Goal: Task Accomplishment & Management: Manage account settings

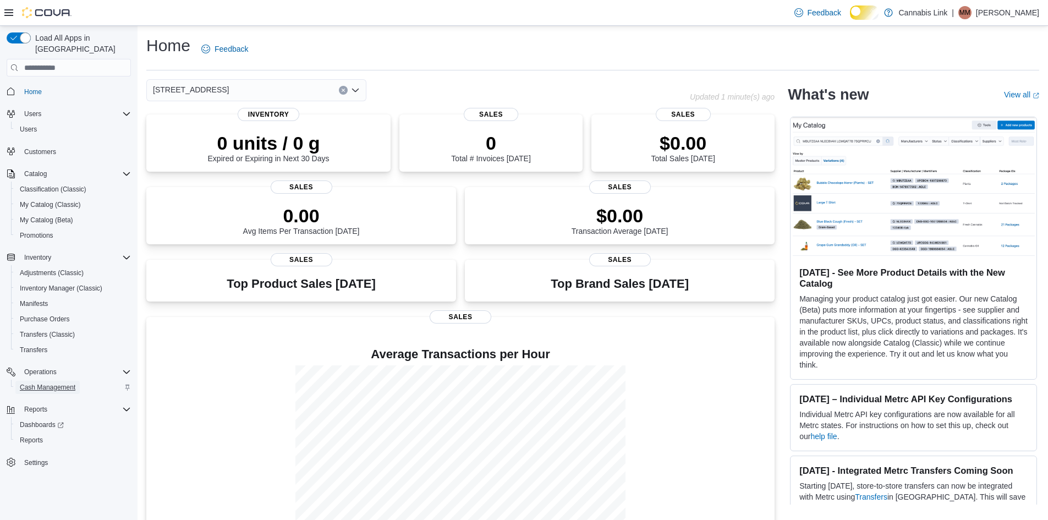
click at [68, 383] on span "Cash Management" at bounding box center [48, 387] width 56 height 9
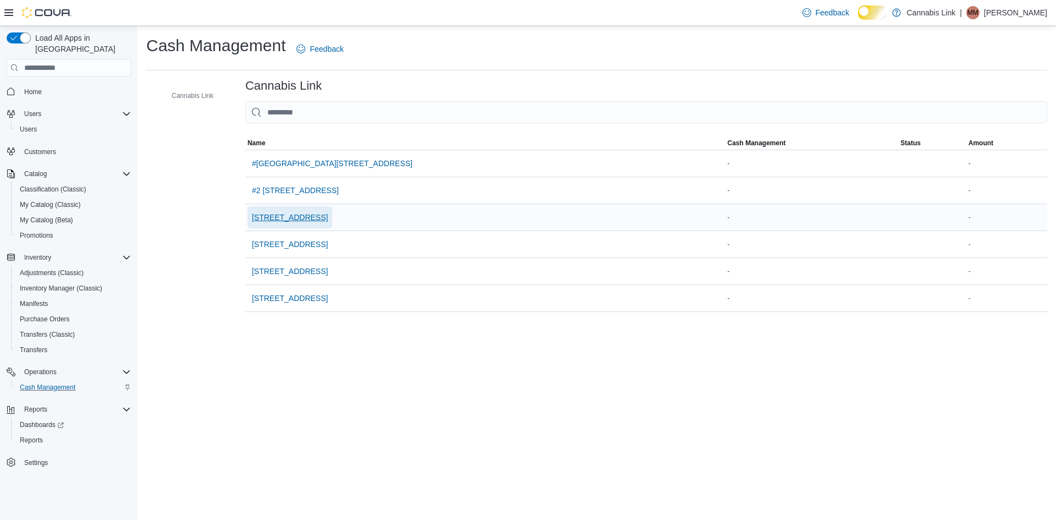
click at [328, 228] on span "[STREET_ADDRESS]" at bounding box center [290, 217] width 76 height 22
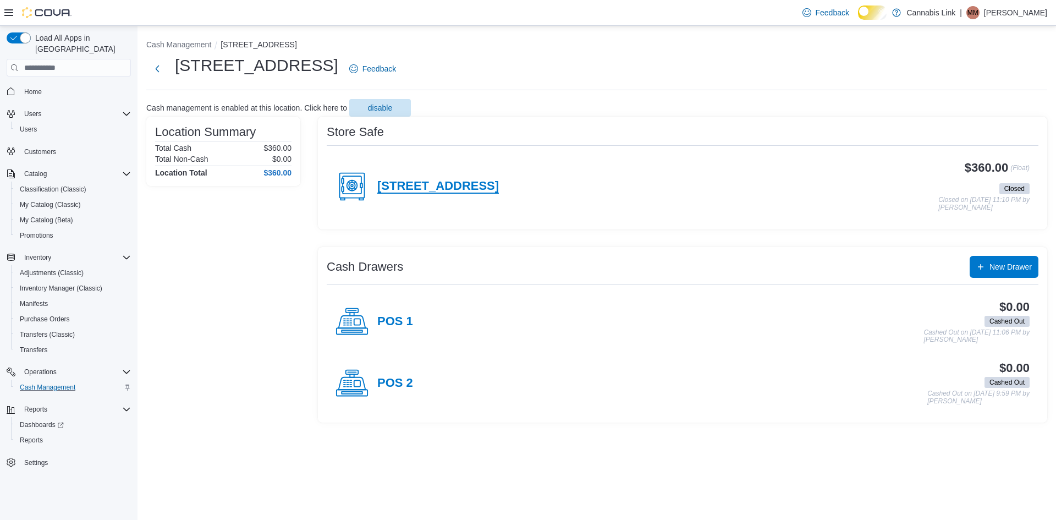
click at [485, 194] on h4 "[STREET_ADDRESS]" at bounding box center [438, 186] width 122 height 14
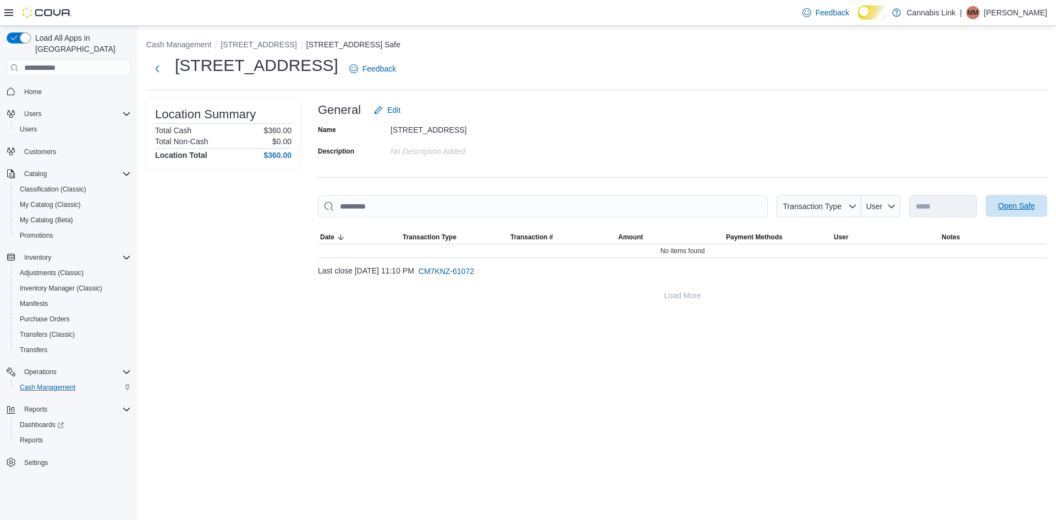
click at [1022, 211] on span "Open Safe" at bounding box center [1017, 205] width 37 height 11
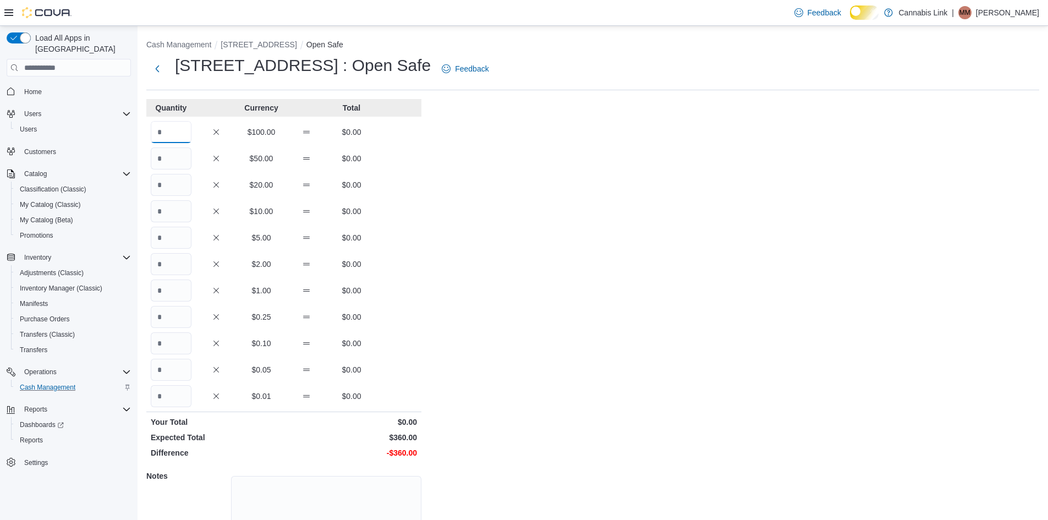
click at [182, 137] on input "Quantity" at bounding box center [171, 132] width 41 height 22
type input "*"
click at [179, 165] on input "Quantity" at bounding box center [171, 158] width 41 height 22
click at [178, 184] on input "Quantity" at bounding box center [171, 185] width 41 height 22
type input "*"
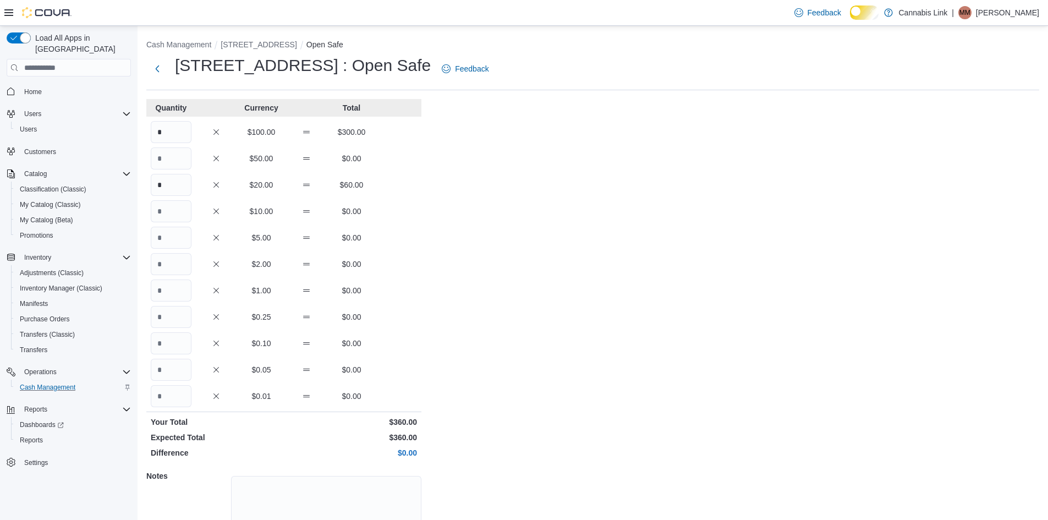
click at [523, 265] on div "Cash Management [STREET_ADDRESS] Open Safe [STREET_ADDRESS] : Open Safe Feedbac…" at bounding box center [593, 313] width 911 height 574
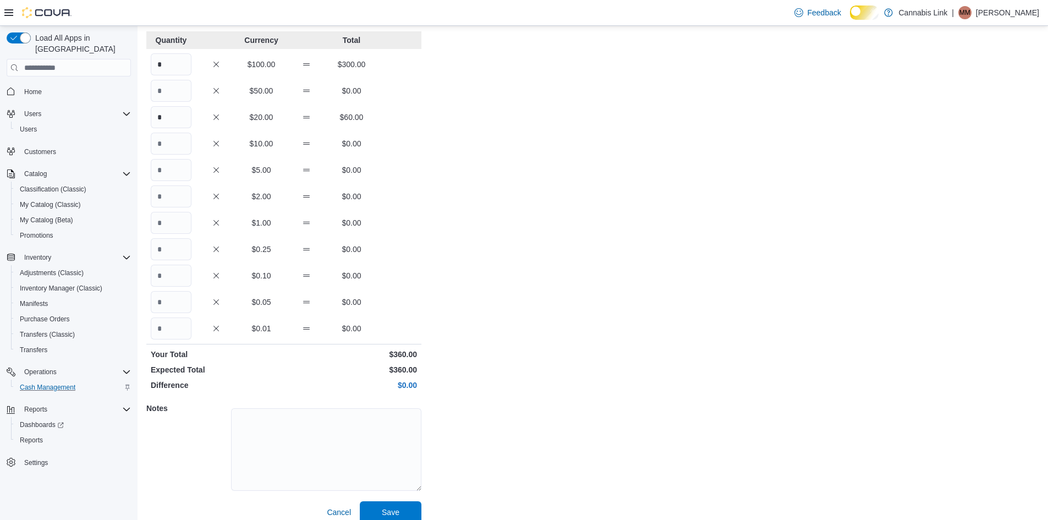
scroll to position [94, 0]
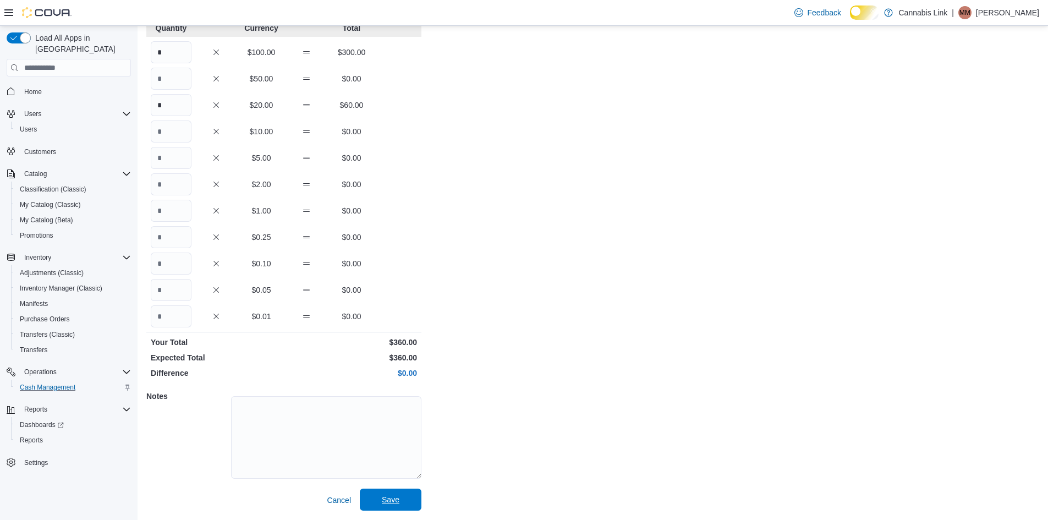
click at [403, 494] on span "Save" at bounding box center [390, 500] width 48 height 22
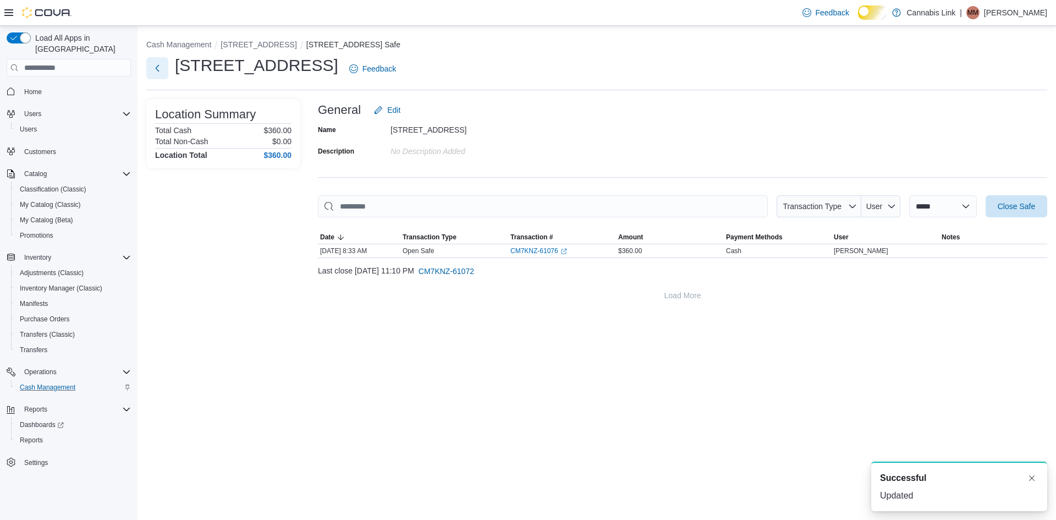
click at [157, 75] on button "Next" at bounding box center [157, 68] width 22 height 22
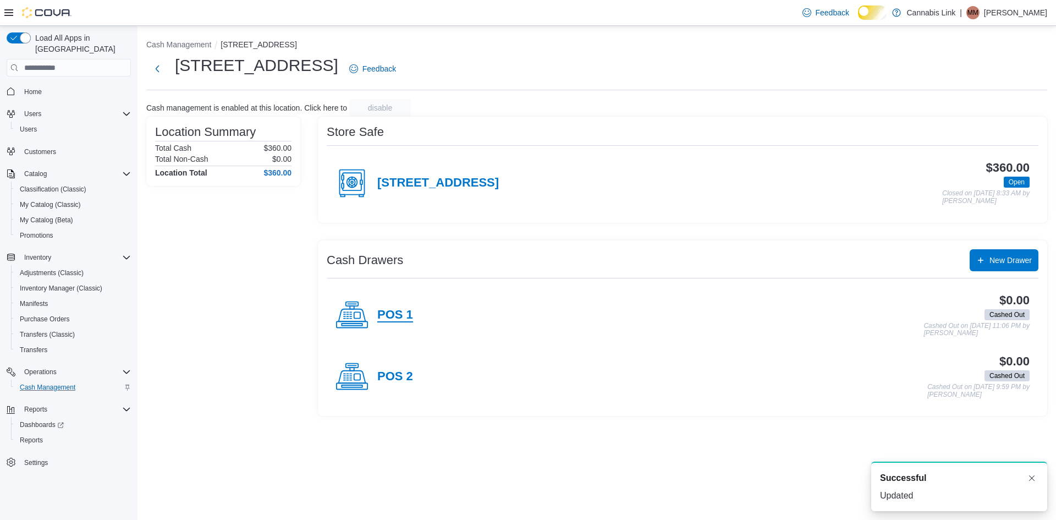
click at [394, 322] on h4 "POS 1" at bounding box center [395, 315] width 36 height 14
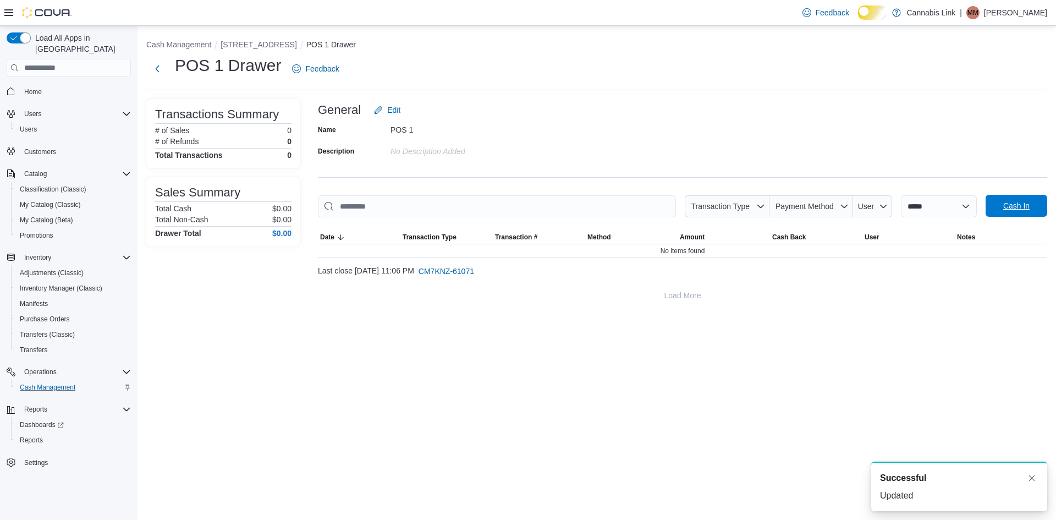
click at [1023, 211] on span "Cash In" at bounding box center [1017, 205] width 26 height 11
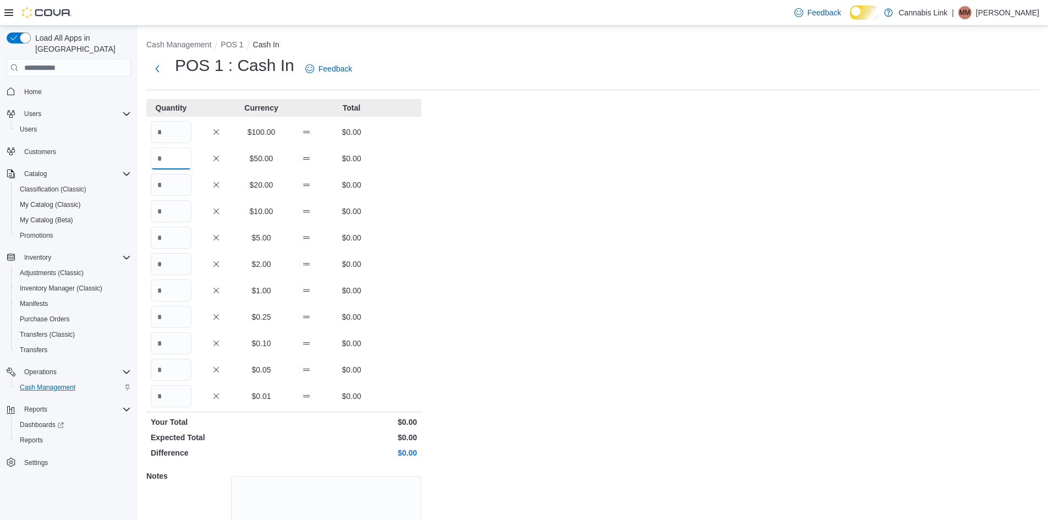
click at [165, 169] on input "Quantity" at bounding box center [171, 158] width 41 height 22
type input "*"
click at [179, 193] on input "Quantity" at bounding box center [171, 185] width 41 height 22
type input "**"
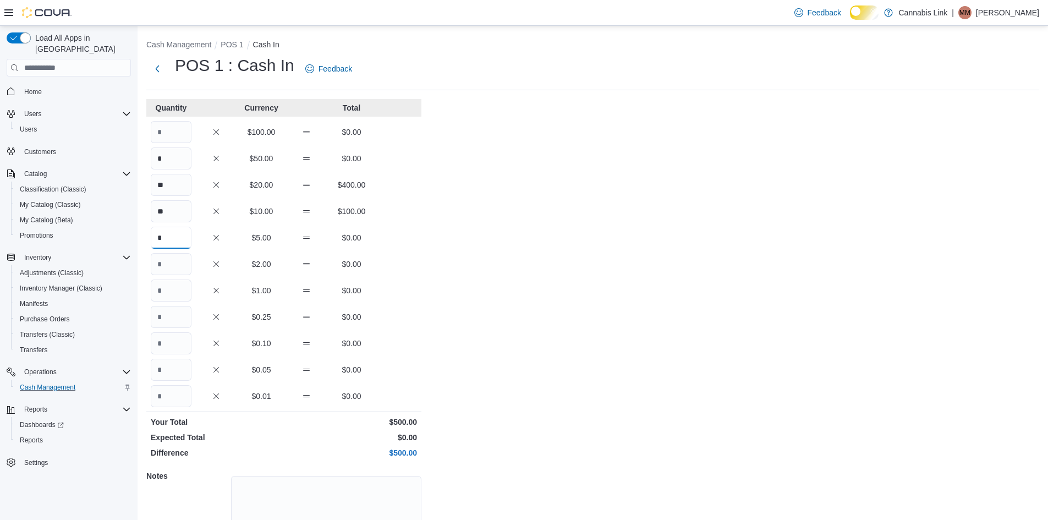
type input "*"
type input "**"
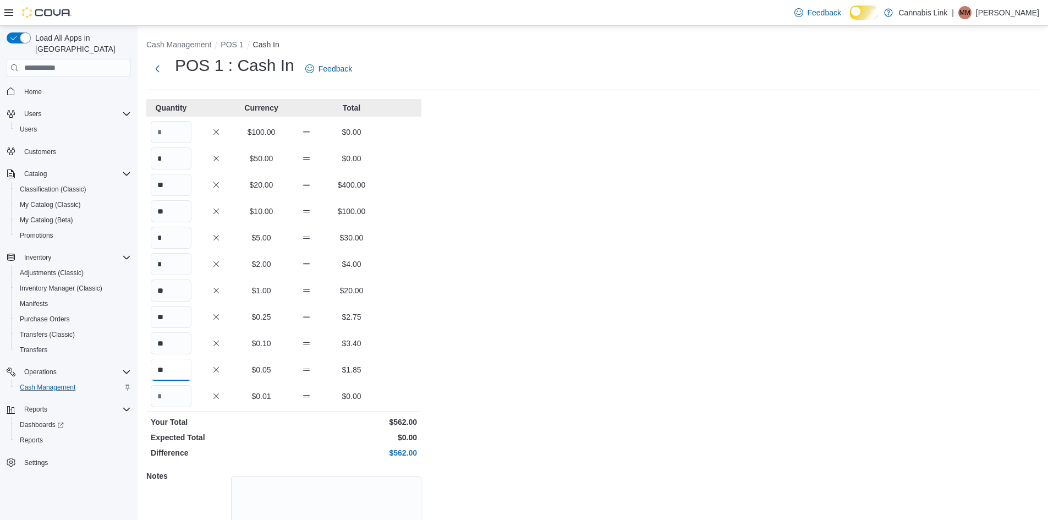
type input "**"
click at [166, 271] on input "*" at bounding box center [171, 264] width 41 height 22
type input "*"
click at [178, 238] on input "*" at bounding box center [171, 238] width 41 height 22
type input "**"
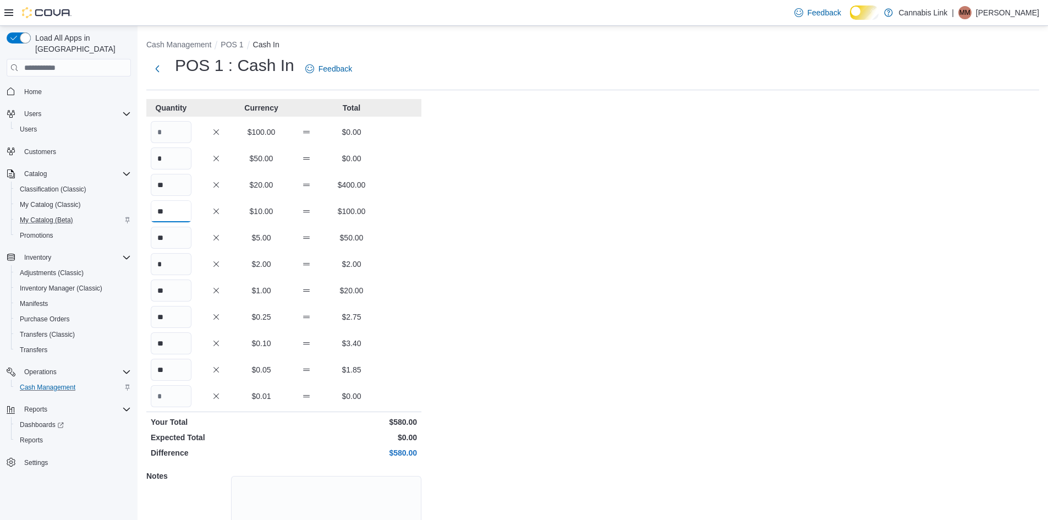
drag, startPoint x: 167, startPoint y: 216, endPoint x: 96, endPoint y: 213, distance: 71.6
click at [101, 215] on div "Load All Apps in New Hub Home Users Users Customers Catalog Classification (Cla…" at bounding box center [524, 313] width 1048 height 574
type input "*"
click at [622, 224] on div "Cash Management POS 1 Cash In POS 1 : Cash In Feedback Quantity Currency Total …" at bounding box center [593, 313] width 911 height 574
click at [173, 188] on input "**" at bounding box center [171, 185] width 41 height 22
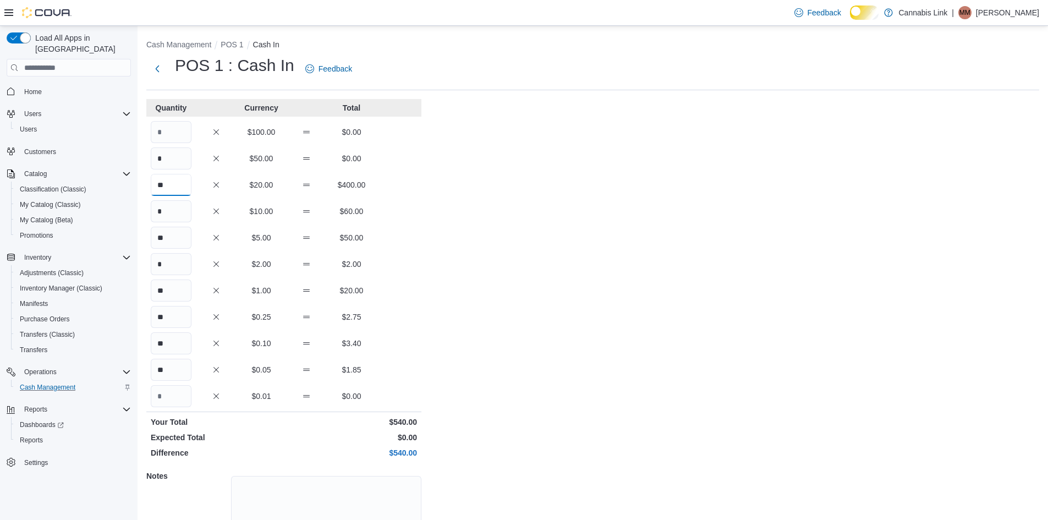
click at [174, 187] on input "**" at bounding box center [171, 185] width 41 height 22
type input "*"
click at [611, 313] on div "Cash Management POS 1 Cash In POS 1 : Cash In Feedback Quantity Currency Total …" at bounding box center [593, 313] width 911 height 574
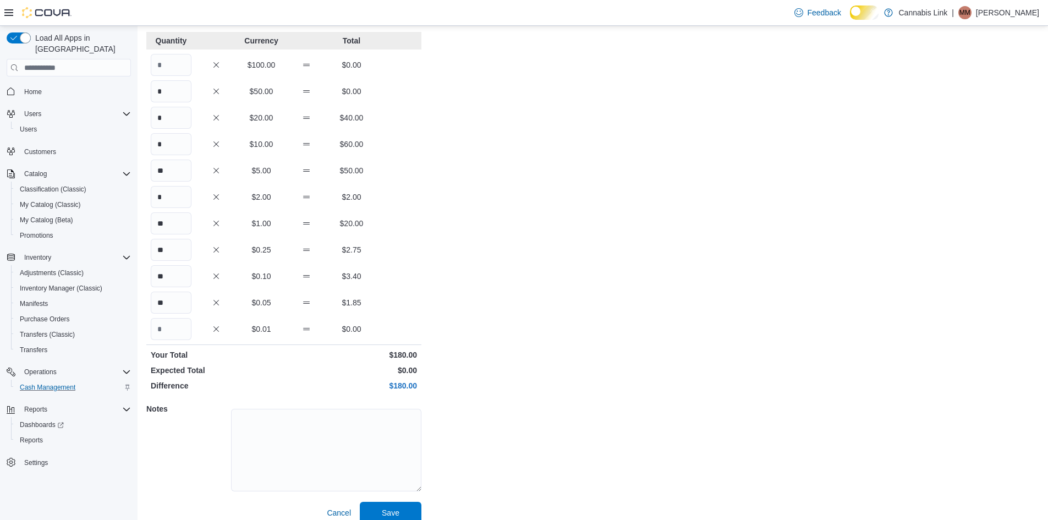
scroll to position [94, 0]
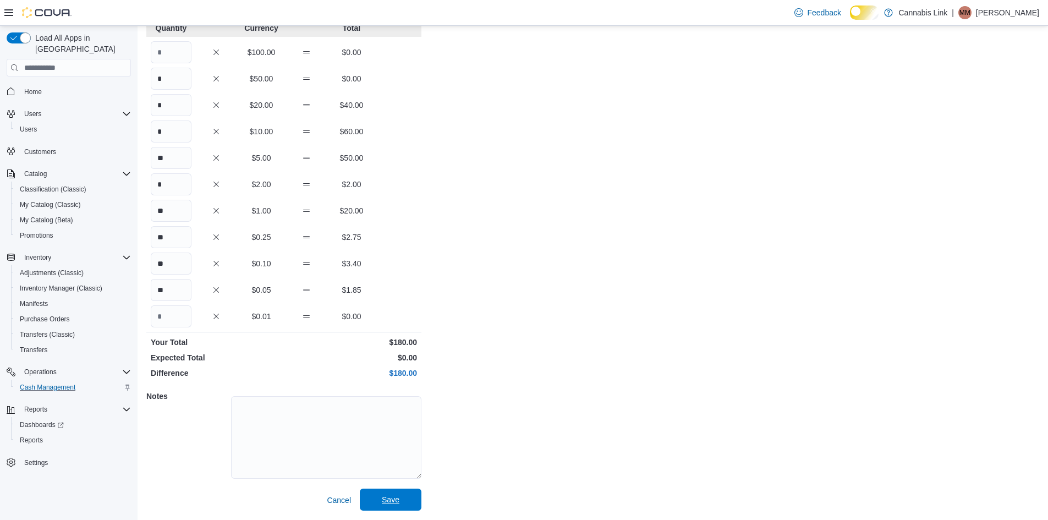
click at [389, 494] on span "Save" at bounding box center [391, 499] width 18 height 11
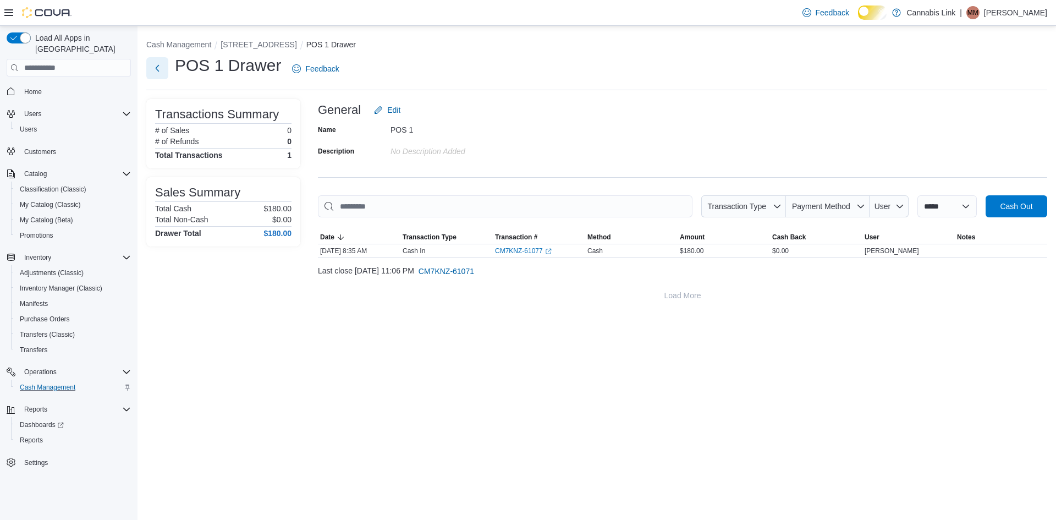
click at [156, 68] on button "Next" at bounding box center [157, 68] width 22 height 22
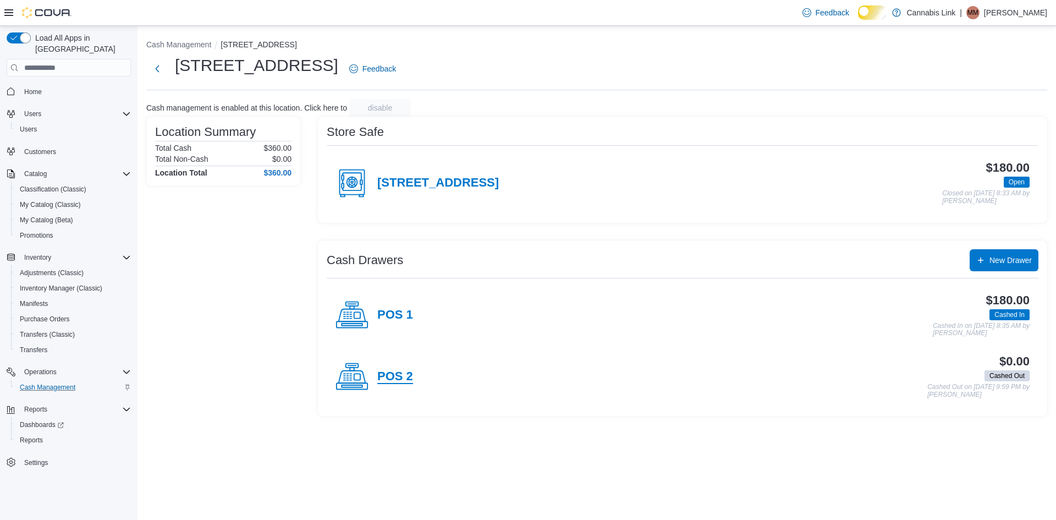
click at [404, 384] on h4 "POS 2" at bounding box center [395, 377] width 36 height 14
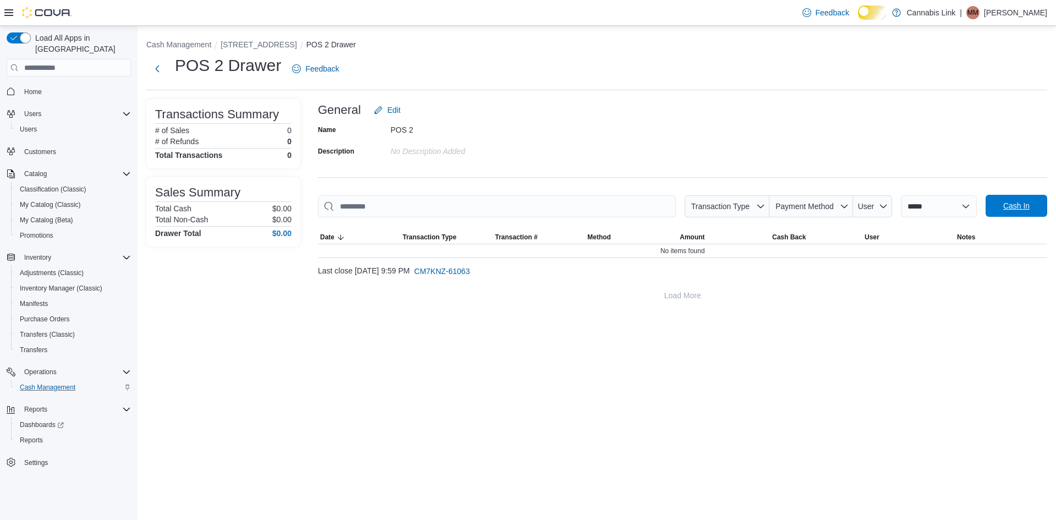
click at [1018, 217] on span "Cash In" at bounding box center [1017, 206] width 48 height 22
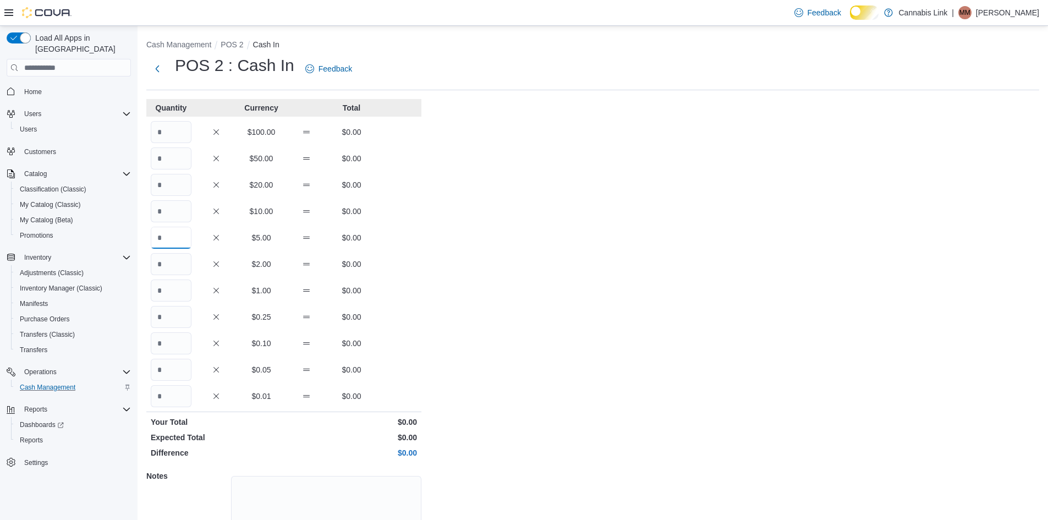
click at [171, 244] on input "Quantity" at bounding box center [171, 238] width 41 height 22
type input "**"
type input "*"
type input "**"
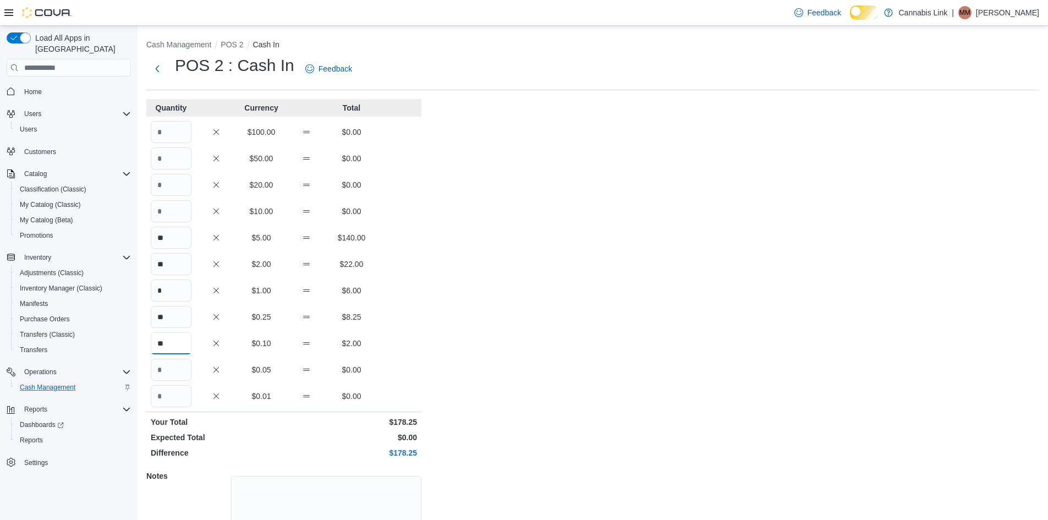
type input "**"
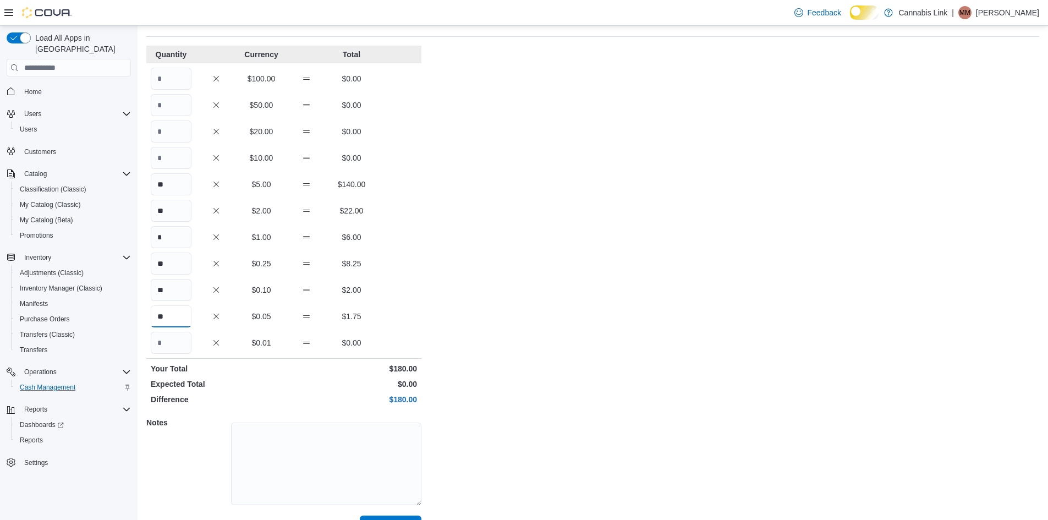
scroll to position [94, 0]
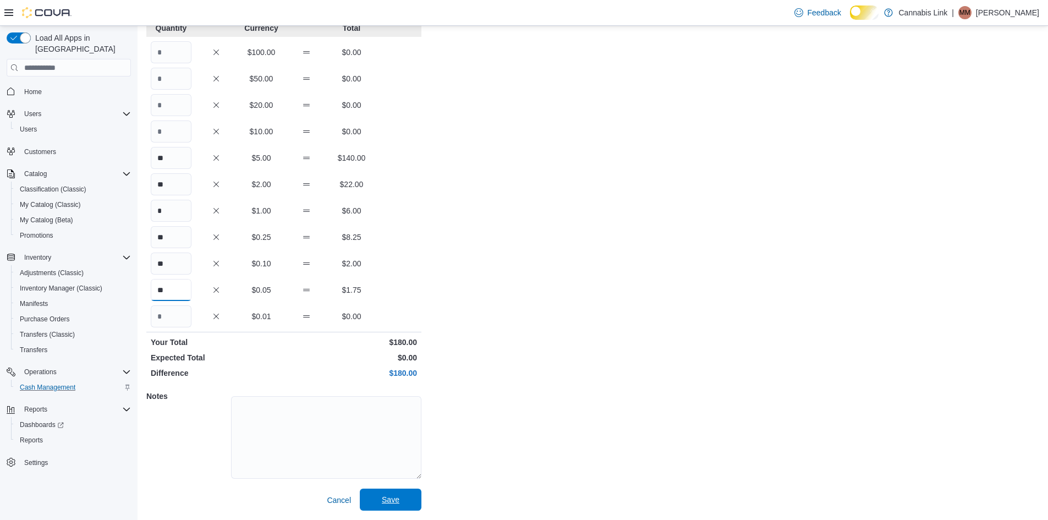
type input "**"
click at [378, 503] on span "Save" at bounding box center [390, 500] width 48 height 22
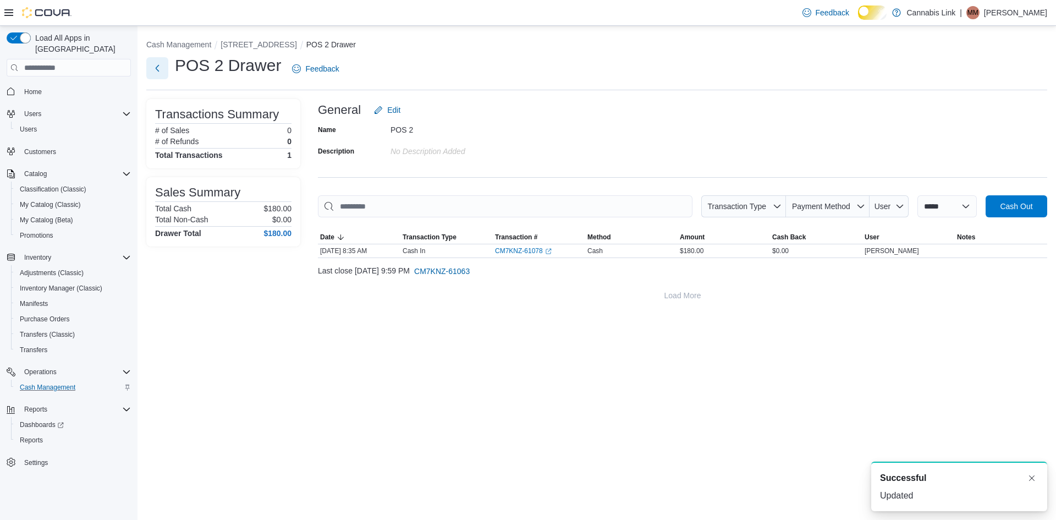
click at [157, 70] on button "Next" at bounding box center [157, 68] width 22 height 22
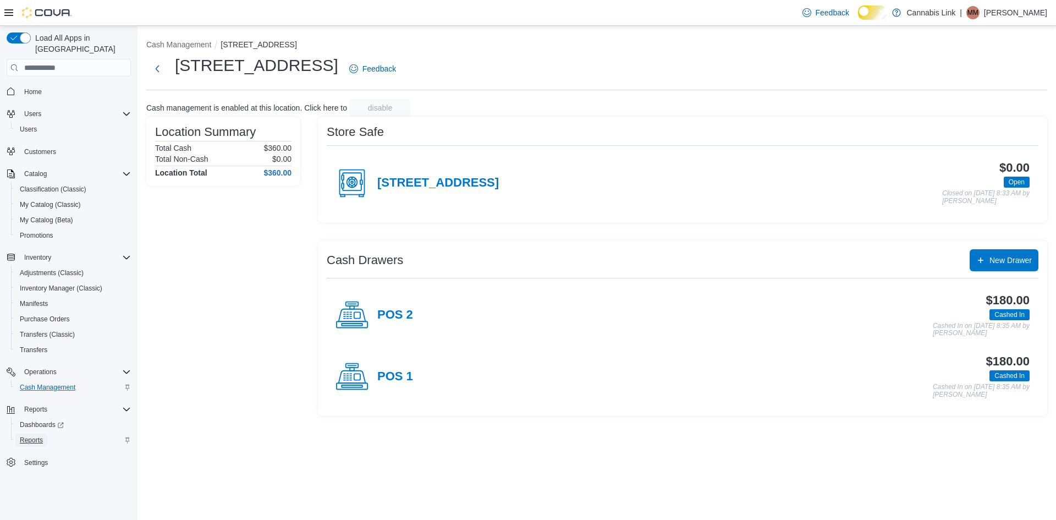
click at [29, 436] on span "Reports" at bounding box center [31, 440] width 23 height 9
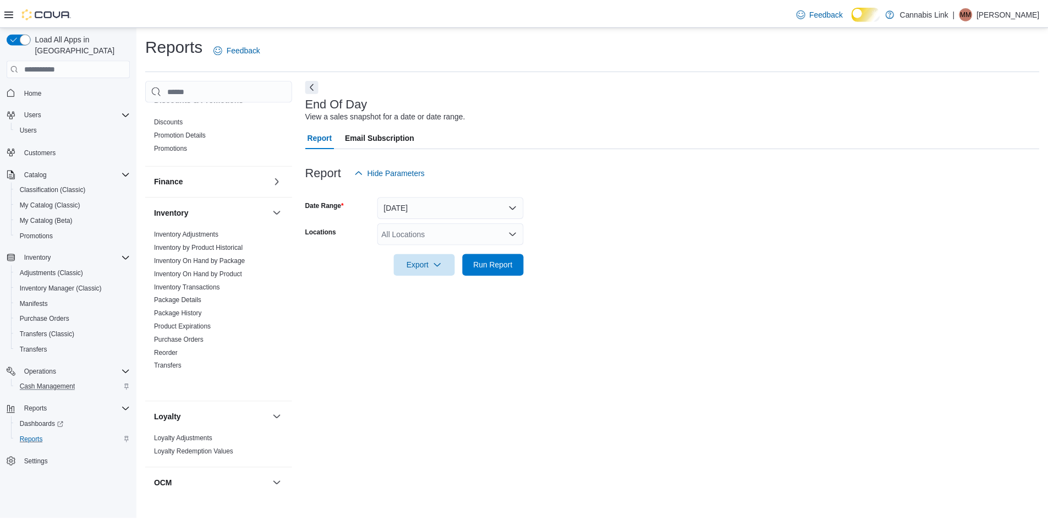
scroll to position [202, 0]
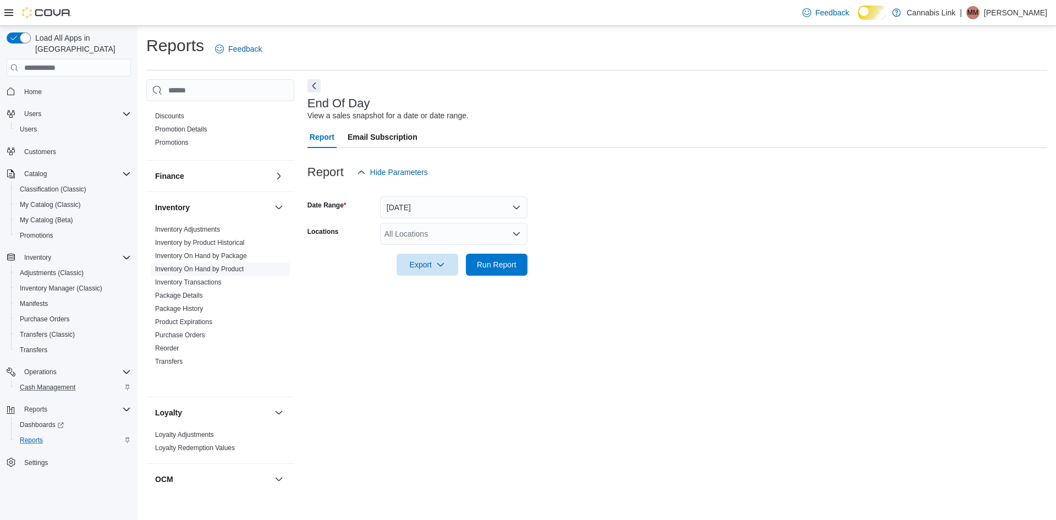
click at [242, 273] on link "Inventory On Hand by Product" at bounding box center [199, 269] width 89 height 8
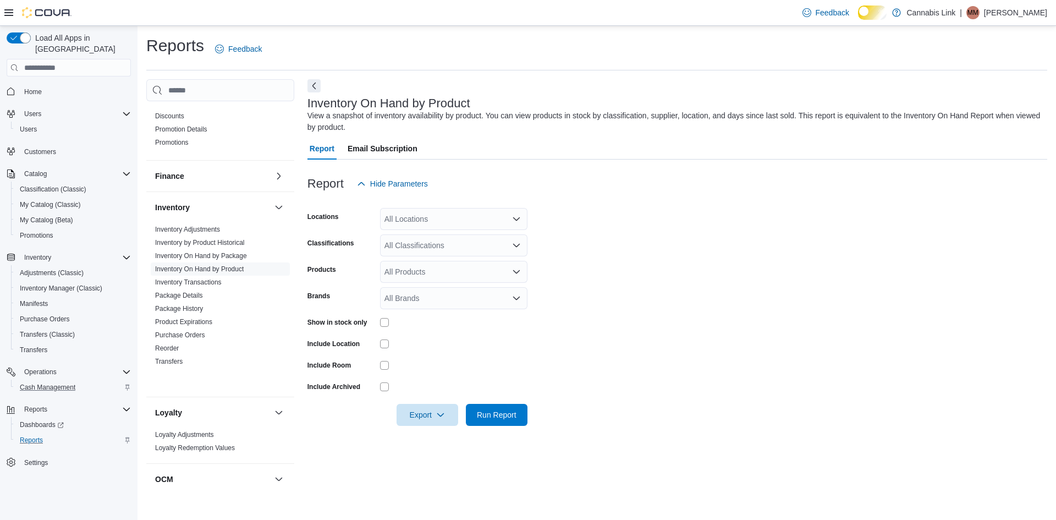
click at [458, 224] on div "All Locations" at bounding box center [453, 219] width 147 height 22
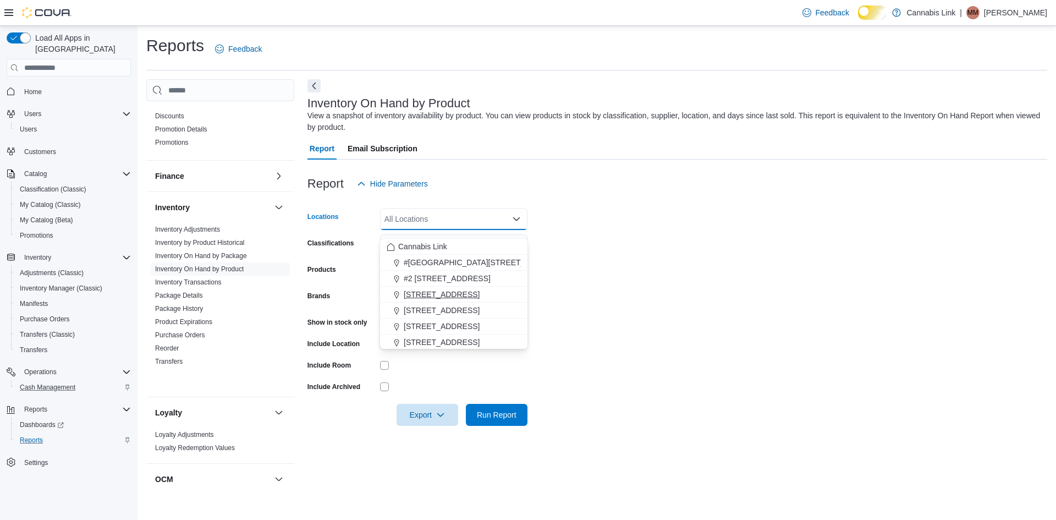
click at [444, 291] on span "[STREET_ADDRESS]" at bounding box center [442, 294] width 76 height 11
click at [629, 265] on form "Locations [STREET_ADDRESS] Selected. [STREET_ADDRESS]. Press Backspace to delet…" at bounding box center [678, 310] width 740 height 231
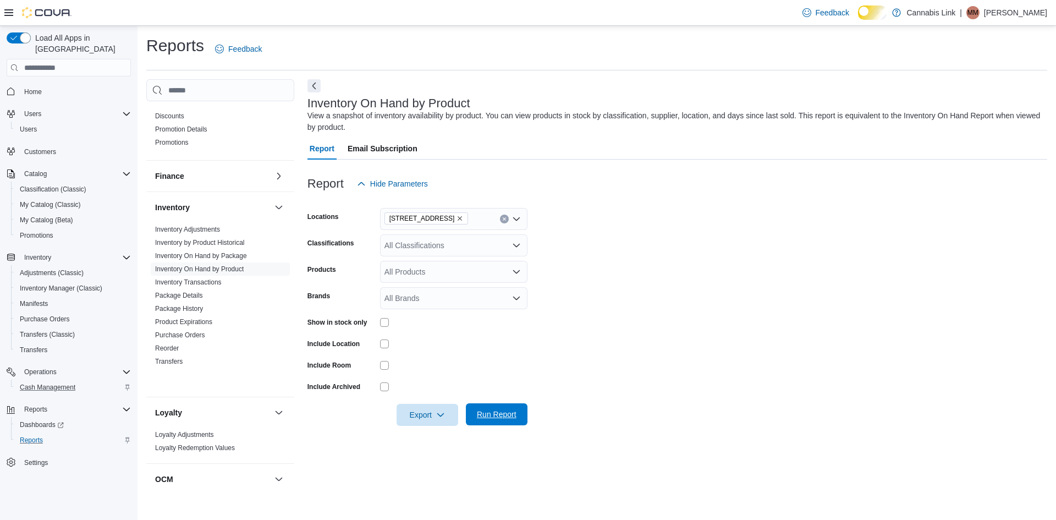
click at [498, 420] on span "Run Report" at bounding box center [497, 414] width 40 height 11
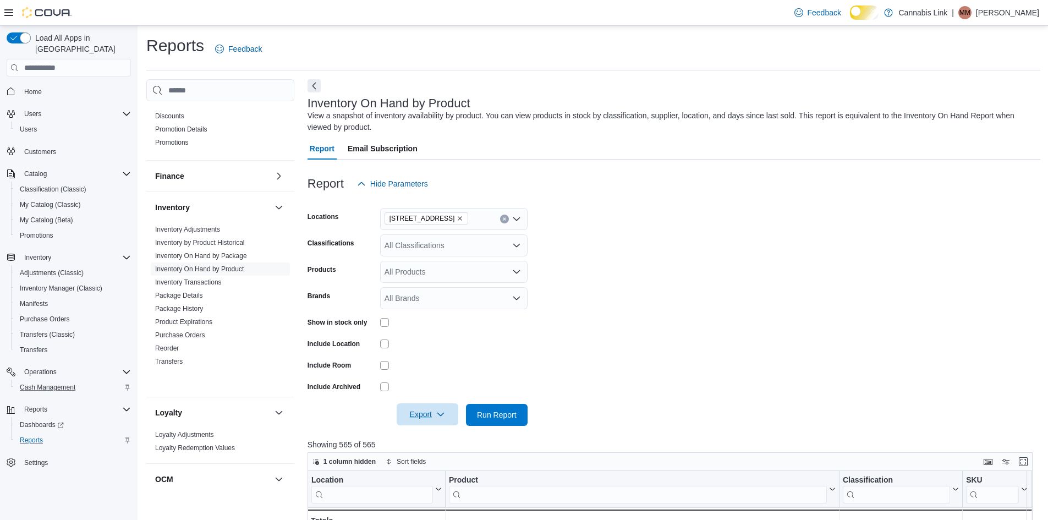
click at [429, 425] on span "Export" at bounding box center [427, 414] width 48 height 22
click at [446, 360] on span "Export to Excel" at bounding box center [422, 357] width 50 height 9
click at [34, 87] on span "Home" at bounding box center [33, 91] width 18 height 9
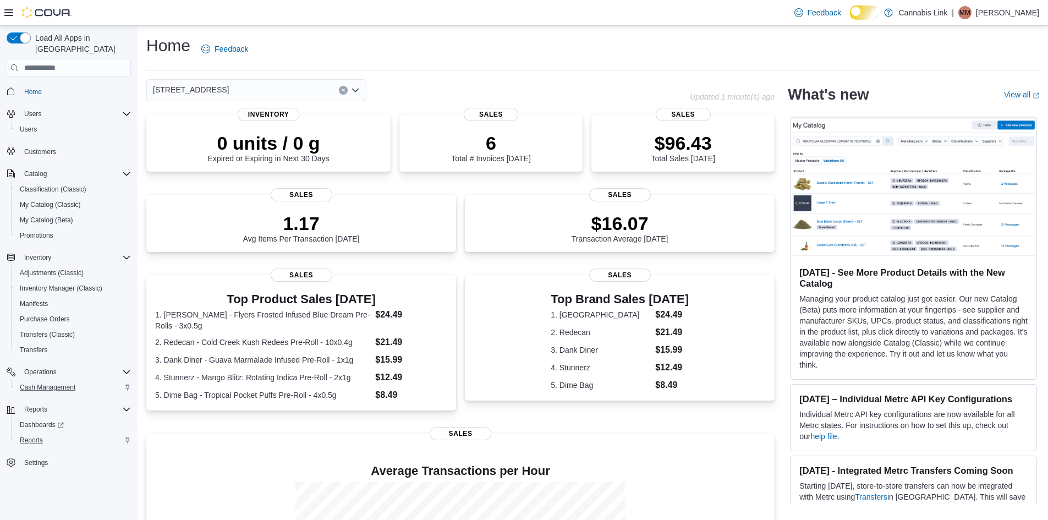
click at [979, 17] on p "[PERSON_NAME]" at bounding box center [1007, 12] width 63 height 13
click at [972, 112] on span "Sign Out" at bounding box center [969, 109] width 30 height 11
